Goal: Task Accomplishment & Management: Manage account settings

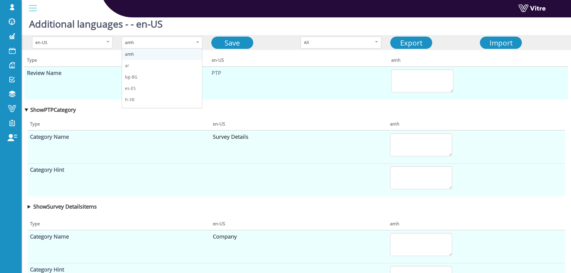
scroll to position [76, 0]
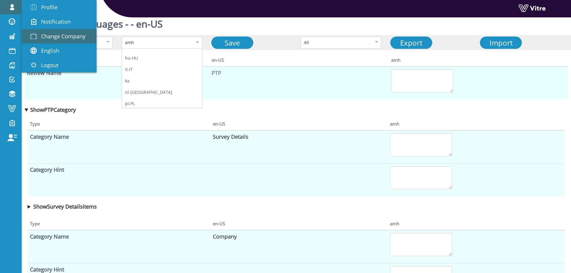
click at [56, 35] on span "Change Company" at bounding box center [63, 36] width 44 height 7
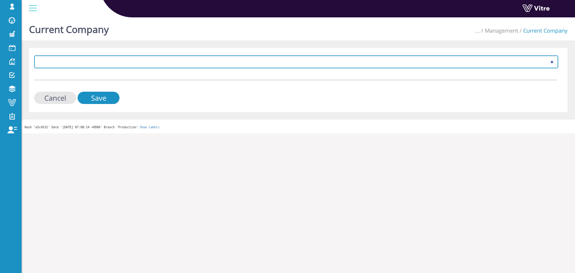
click at [170, 63] on span at bounding box center [291, 61] width 512 height 11
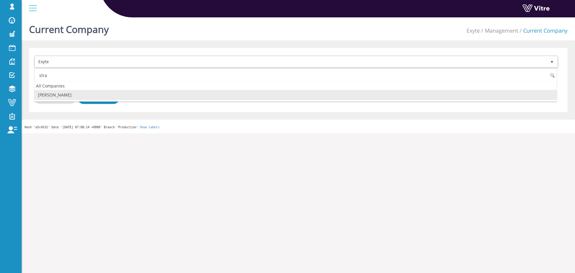
click at [64, 95] on li "[PERSON_NAME]" at bounding box center [295, 95] width 523 height 10
type input "stra"
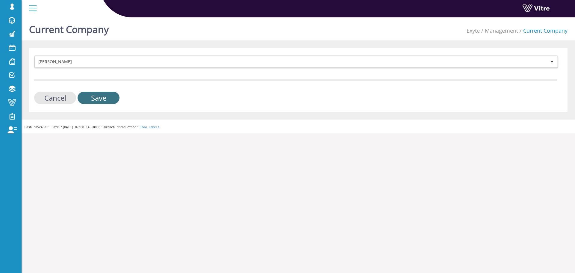
click at [103, 96] on input "Save" at bounding box center [99, 98] width 42 height 12
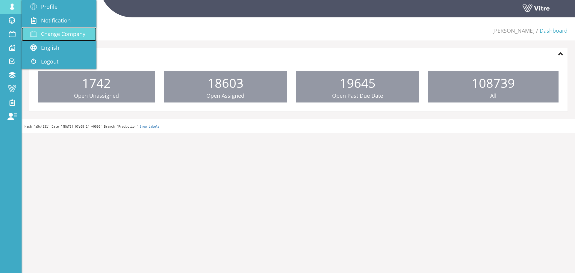
click at [52, 33] on span "Change Company" at bounding box center [63, 33] width 44 height 7
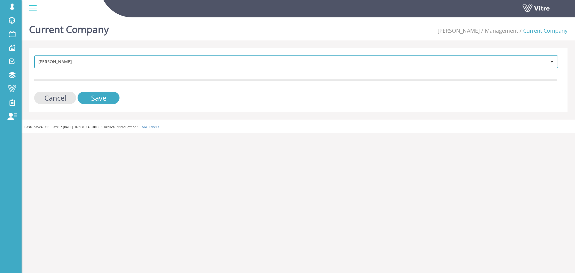
click at [166, 57] on span "[PERSON_NAME]" at bounding box center [291, 61] width 512 height 11
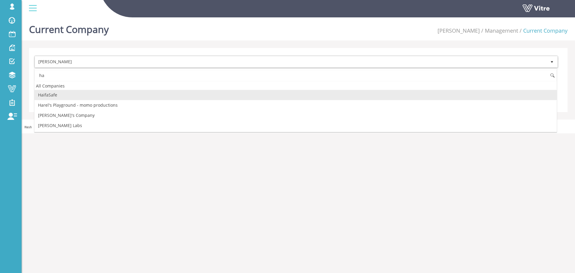
click at [60, 92] on li "HaifaSafe" at bounding box center [295, 95] width 523 height 10
type input "ha"
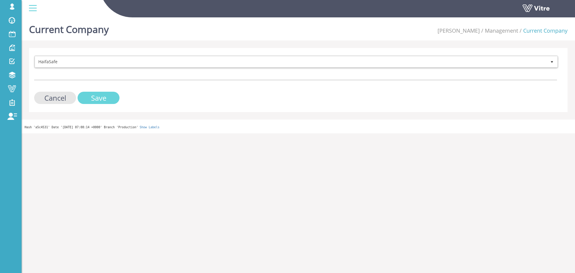
click at [114, 94] on input "Save" at bounding box center [99, 98] width 42 height 12
